Goal: Information Seeking & Learning: Learn about a topic

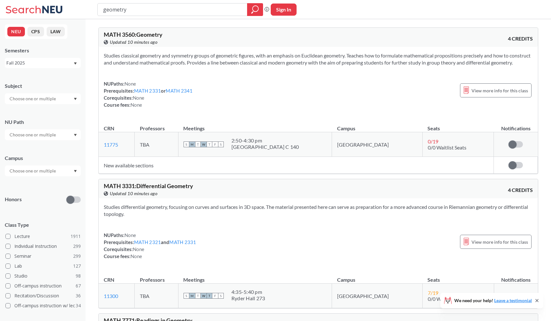
click at [323, 77] on div "Studies classical geometry and symmetry groups of geometric figures, with an em…" at bounding box center [318, 83] width 439 height 72
click at [168, 49] on div "Studies classical geometry and symmetry groups of geometric figures, with an em…" at bounding box center [318, 83] width 439 height 72
click at [164, 46] on div "MATH 3560 : Geometry View this course on Banner. Updated 16 minutes ago 4 CREDI…" at bounding box center [318, 37] width 439 height 19
click at [263, 54] on section "Studies classical geometry and symmetry groups of geometric figures, with an em…" at bounding box center [318, 59] width 429 height 14
click at [256, 13] on icon "magnifying glass" at bounding box center [255, 9] width 8 height 9
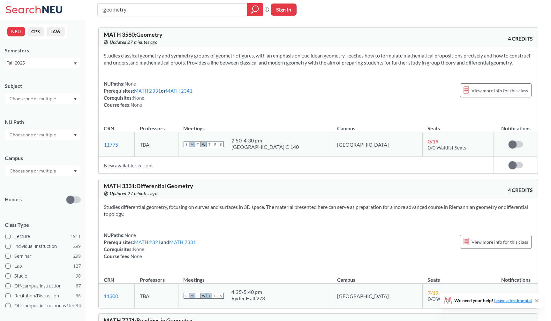
click at [287, 76] on div "Studies classical geometry and symmetry groups of geometric figures, with an em…" at bounding box center [318, 83] width 439 height 72
click at [376, 30] on div "MATH 3560 : Geometry View this course on Banner. Updated 27 minutes ago 4 CREDI…" at bounding box center [318, 37] width 439 height 19
click at [245, 80] on div "Studies classical geometry and symmetry groups of geometric figures, with an em…" at bounding box center [318, 83] width 439 height 72
click at [251, 66] on section "Studies classical geometry and symmetry groups of geometric figures, with an em…" at bounding box center [318, 59] width 429 height 14
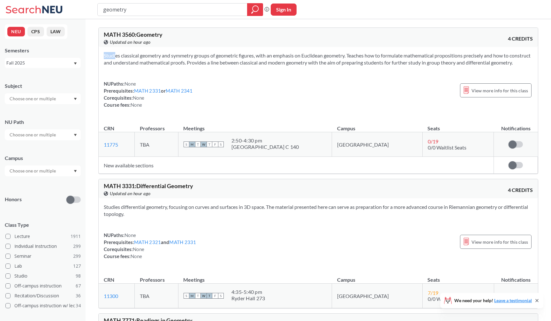
click at [251, 66] on section "Studies classical geometry and symmetry groups of geometric figures, with an em…" at bounding box center [318, 59] width 429 height 14
click at [257, 66] on section "Studies classical geometry and symmetry groups of geometric figures, with an em…" at bounding box center [318, 59] width 429 height 14
click at [260, 66] on section "Studies classical geometry and symmetry groups of geometric figures, with an em…" at bounding box center [318, 59] width 429 height 14
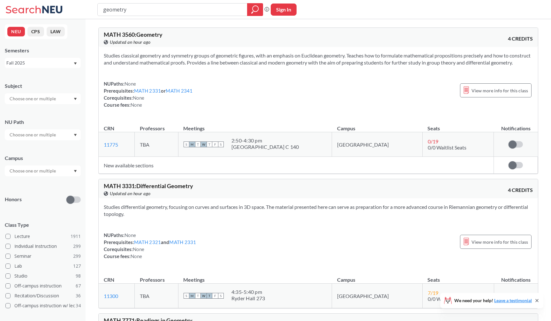
click at [263, 66] on section "Studies classical geometry and symmetry groups of geometric figures, with an em…" at bounding box center [318, 59] width 429 height 14
click at [268, 66] on section "Studies classical geometry and symmetry groups of geometric figures, with an em…" at bounding box center [318, 59] width 429 height 14
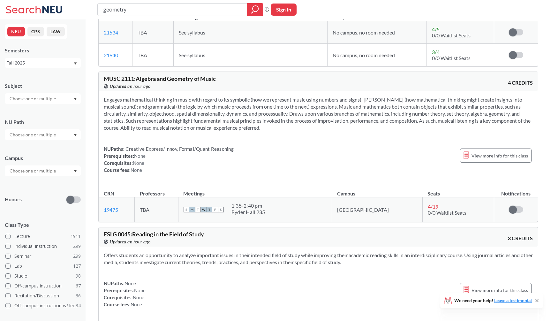
scroll to position [407, 0]
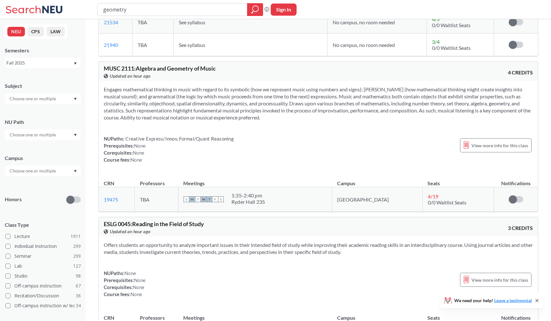
click at [411, 115] on section "Engages mathematical thinking in music with regard to its symbolic (how we repr…" at bounding box center [318, 103] width 429 height 35
click at [412, 121] on section "Engages mathematical thinking in music with regard to its symbolic (how we repr…" at bounding box center [318, 103] width 429 height 35
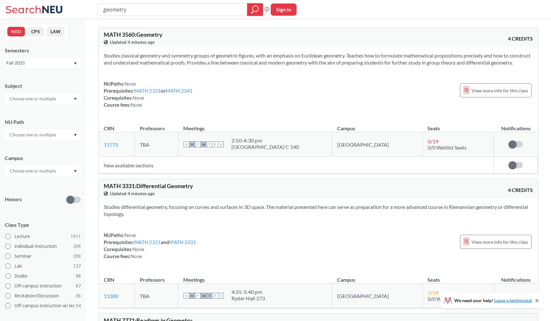
scroll to position [0, 0]
click at [170, 57] on section "Studies classical geometry and symmetry groups of geometric figures, with an em…" at bounding box center [318, 59] width 429 height 14
click at [202, 9] on input "geometry" at bounding box center [172, 9] width 140 height 11
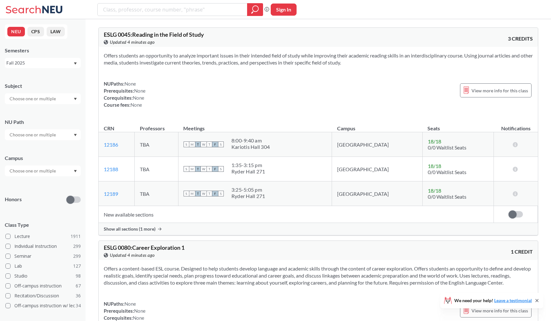
click at [61, 93] on div "Subject" at bounding box center [43, 90] width 76 height 28
click at [60, 94] on div at bounding box center [43, 98] width 76 height 11
click at [57, 104] on div "CS ( 115 ) Computer Science" at bounding box center [43, 113] width 76 height 18
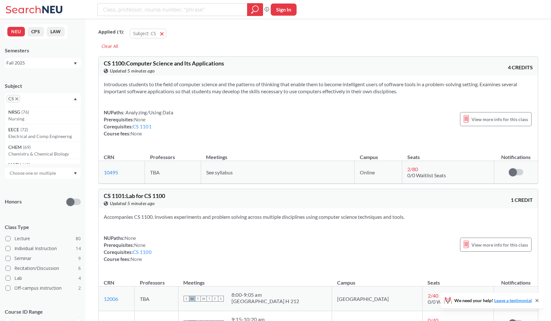
click at [120, 100] on div "Introduces students to the field of computer science and the patterns of thinki…" at bounding box center [318, 112] width 439 height 72
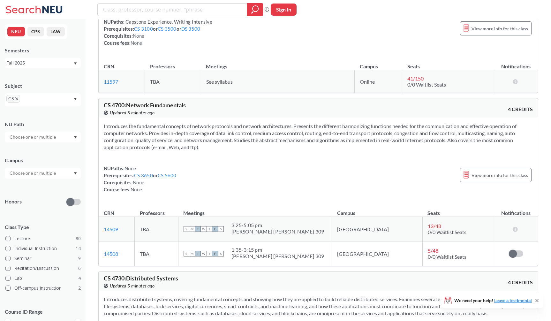
scroll to position [5918, 0]
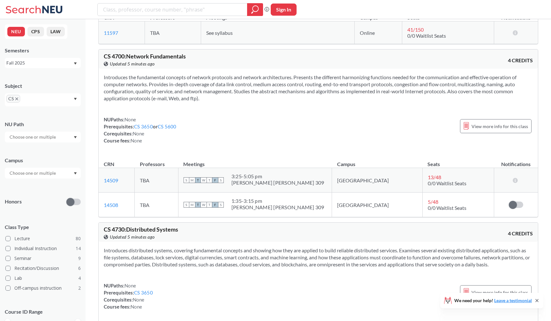
click at [15, 100] on icon "X to remove pill" at bounding box center [16, 98] width 3 height 3
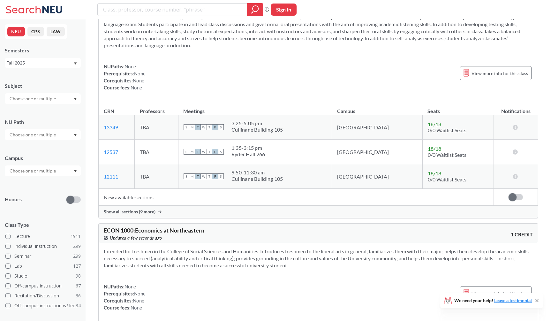
click at [20, 98] on input "text" at bounding box center [33, 99] width 54 height 8
click at [29, 141] on p "Mathematics" at bounding box center [44, 143] width 72 height 6
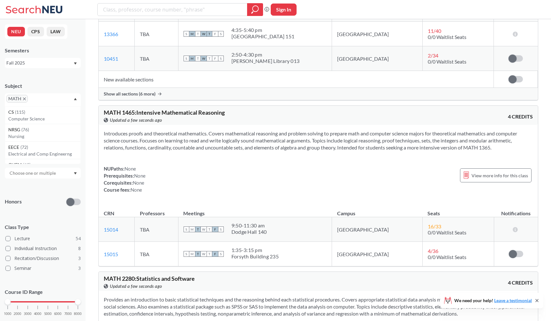
scroll to position [1926, 0]
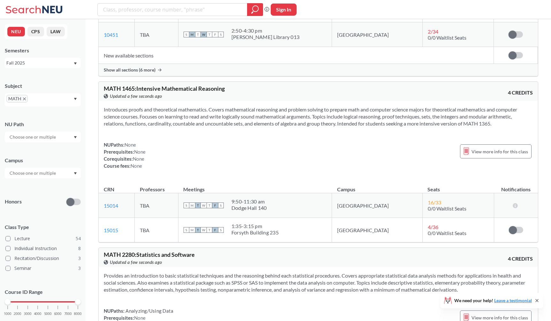
click at [198, 127] on section "Introduces proofs and theoretical mathematics. Covers mathematical reasoning an…" at bounding box center [318, 116] width 429 height 21
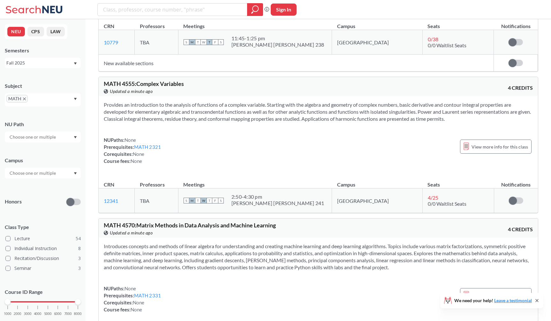
scroll to position [5044, 0]
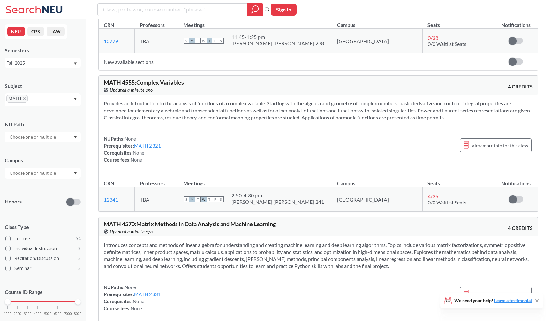
click at [208, 121] on section "Provides an introduction to the analysis of functions of a complex variable. St…" at bounding box center [318, 110] width 429 height 21
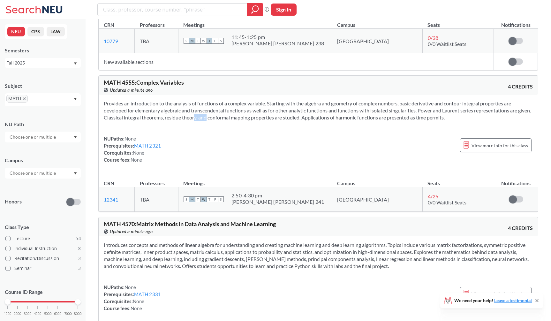
click at [208, 121] on section "Provides an introduction to the analysis of functions of a complex variable. St…" at bounding box center [318, 110] width 429 height 21
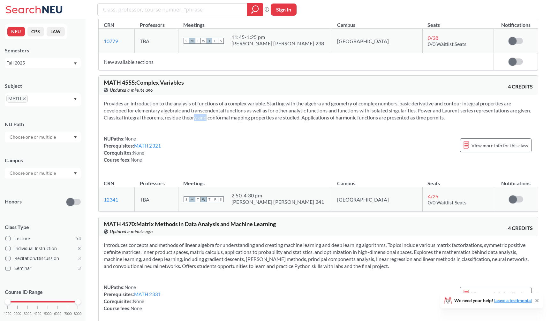
click at [208, 121] on section "Provides an introduction to the analysis of functions of a complex variable. St…" at bounding box center [318, 110] width 429 height 21
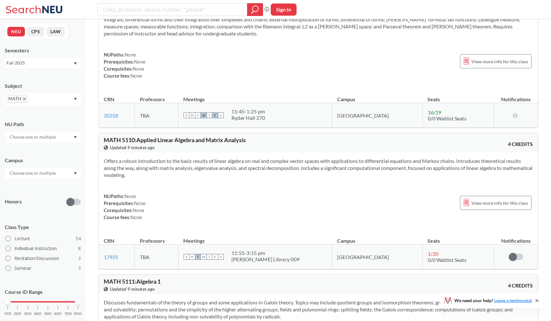
scroll to position [6688, 0]
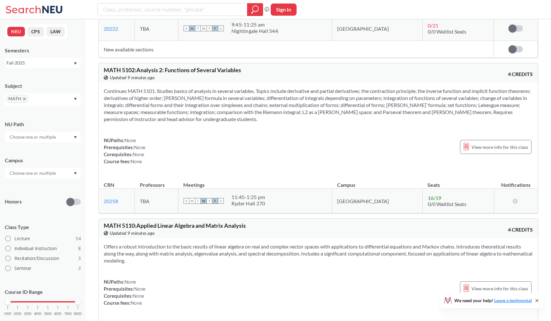
click at [23, 97] on span "MATH" at bounding box center [16, 99] width 21 height 8
click at [25, 99] on icon "X to remove pill" at bounding box center [24, 98] width 3 height 3
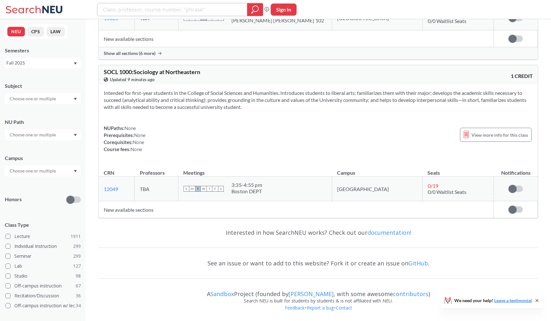
click at [146, 7] on input "search" at bounding box center [172, 9] width 140 height 11
type input "geometry"
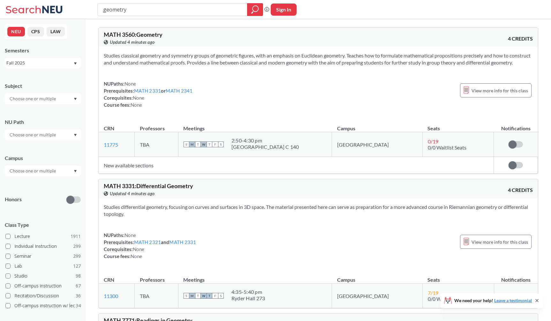
click at [182, 59] on section "Studies classical geometry and symmetry groups of geometric figures, with an em…" at bounding box center [318, 59] width 429 height 14
click at [235, 56] on section "Studies classical geometry and symmetry groups of geometric figures, with an em…" at bounding box center [318, 59] width 429 height 14
click at [237, 73] on div "Studies classical geometry and symmetry groups of geometric figures, with an em…" at bounding box center [318, 83] width 439 height 72
click at [190, 45] on div "View this course on Banner. Updated a minute ago" at bounding box center [211, 42] width 215 height 7
click at [324, 74] on div "Studies classical geometry and symmetry groups of geometric figures, with an em…" at bounding box center [318, 83] width 439 height 72
